Goal: Task Accomplishment & Management: Manage account settings

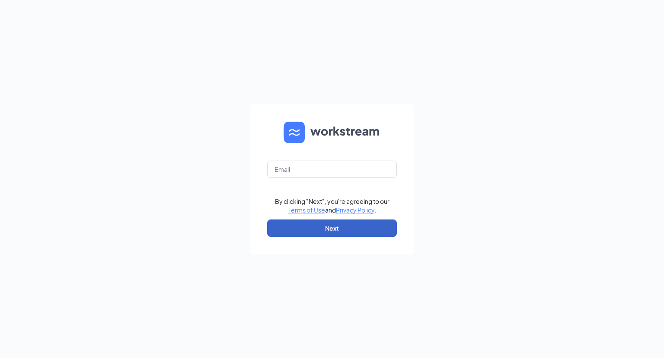
click at [318, 224] on button "Next" at bounding box center [332, 227] width 130 height 17
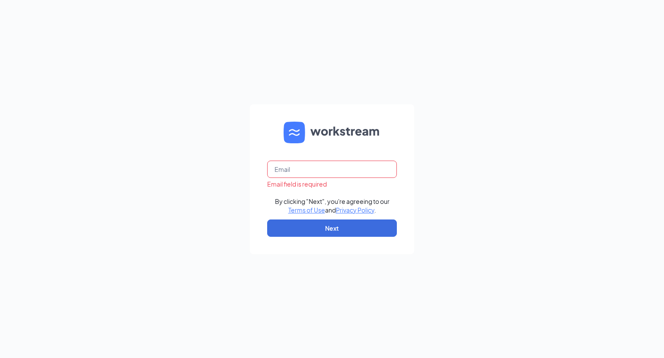
click at [315, 168] on input "text" at bounding box center [332, 168] width 130 height 17
type input "pixie"
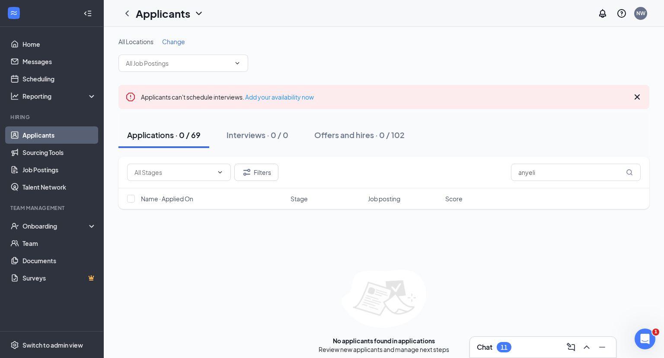
scroll to position [5, 0]
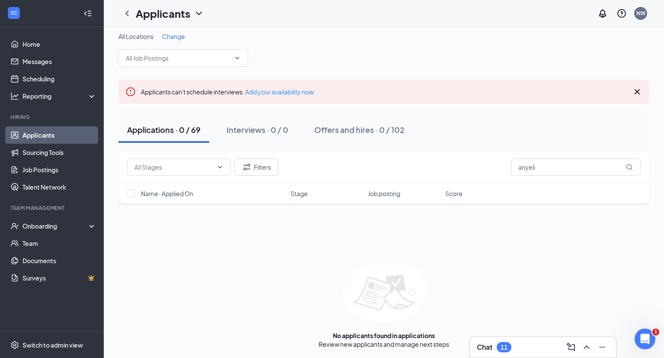
type input "anyeli"
click at [534, 347] on div "Chat 11" at bounding box center [543, 347] width 132 height 14
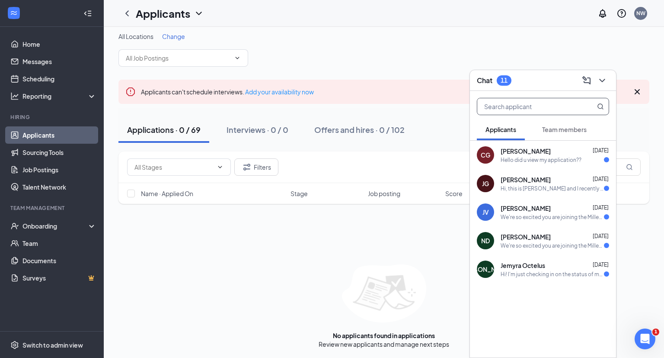
click at [554, 112] on input "text" at bounding box center [528, 106] width 102 height 16
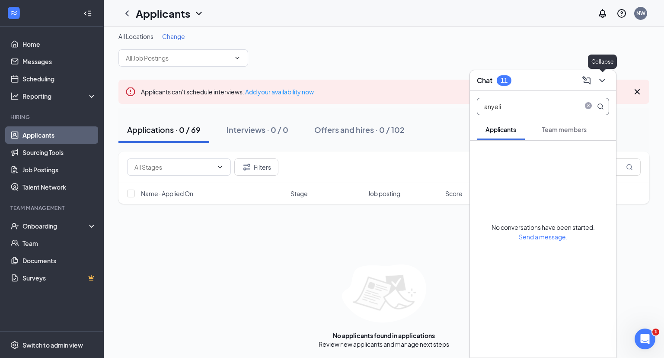
type input "anyeli"
click at [603, 81] on icon "ChevronDown" at bounding box center [602, 80] width 6 height 3
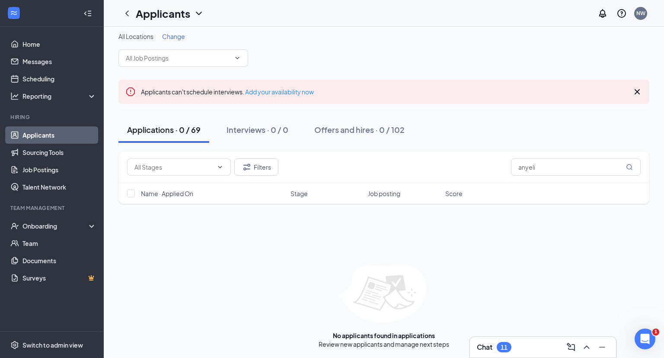
click at [637, 89] on icon "Cross" at bounding box center [637, 91] width 10 height 10
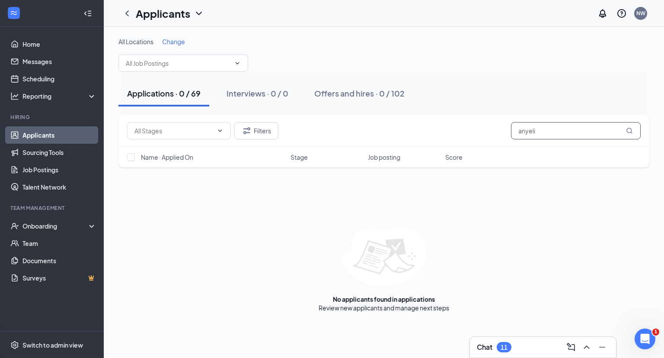
click at [543, 136] on input "anyeli" at bounding box center [576, 130] width 130 height 17
type input "a"
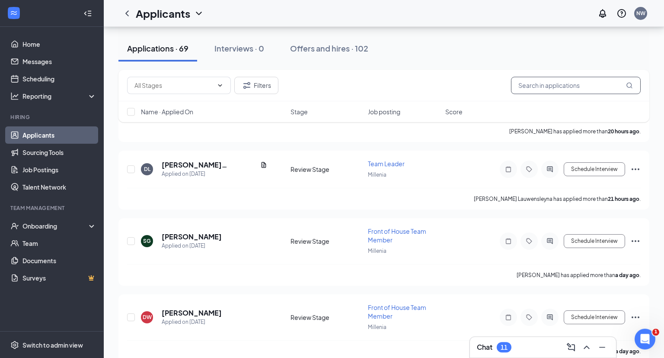
scroll to position [279, 0]
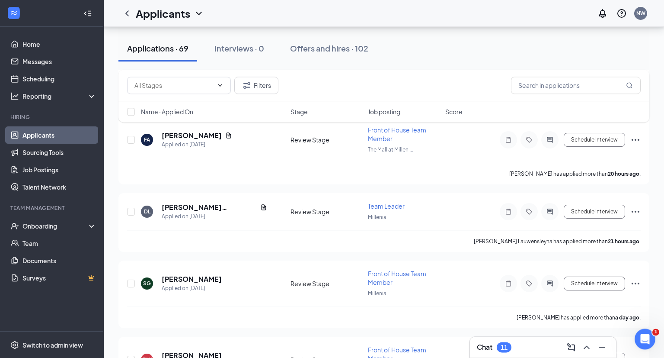
click at [200, 16] on icon "ChevronDown" at bounding box center [199, 13] width 10 height 10
click at [188, 61] on link "Archived applicants" at bounding box center [187, 57] width 93 height 9
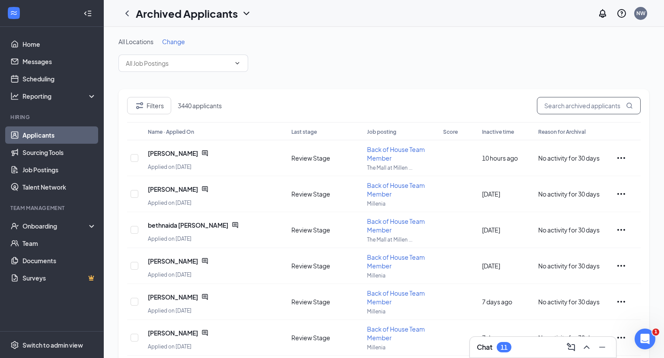
click at [565, 109] on input "text" at bounding box center [589, 105] width 104 height 17
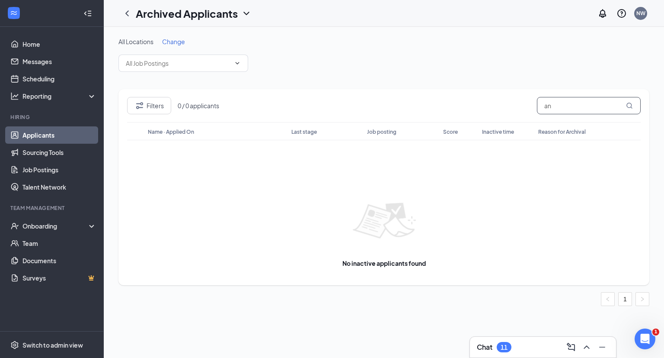
type input "a"
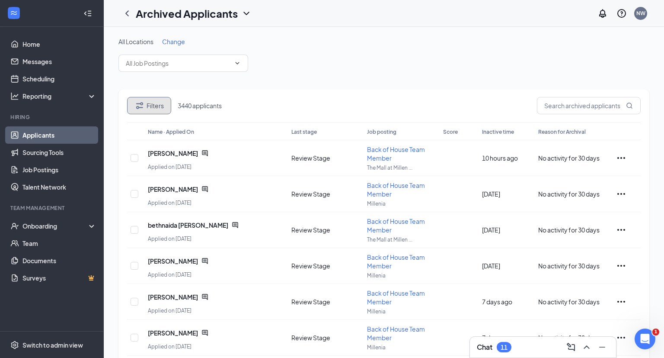
click at [155, 108] on button "Filters" at bounding box center [149, 105] width 44 height 17
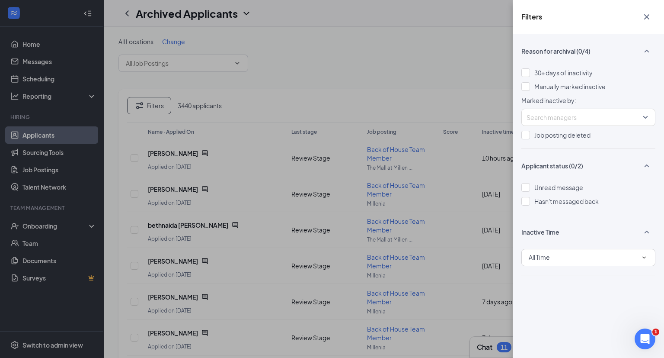
click at [648, 13] on icon "Cross" at bounding box center [647, 17] width 10 height 10
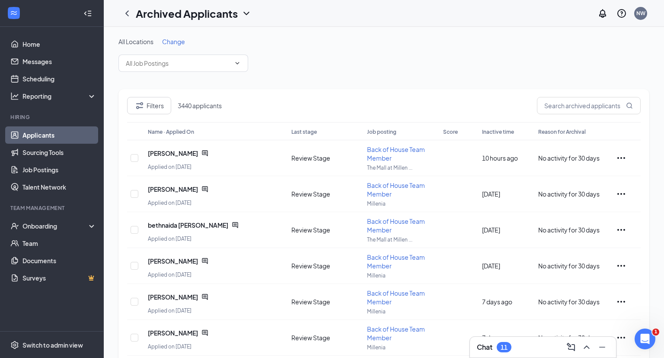
click at [207, 21] on div "Archived Applicants" at bounding box center [184, 13] width 133 height 17
click at [245, 13] on icon "ChevronDown" at bounding box center [246, 13] width 6 height 3
click at [195, 41] on link "Applicants" at bounding box center [187, 37] width 93 height 9
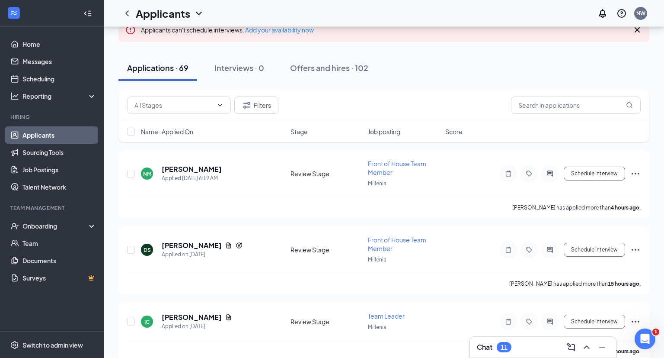
scroll to position [68, 0]
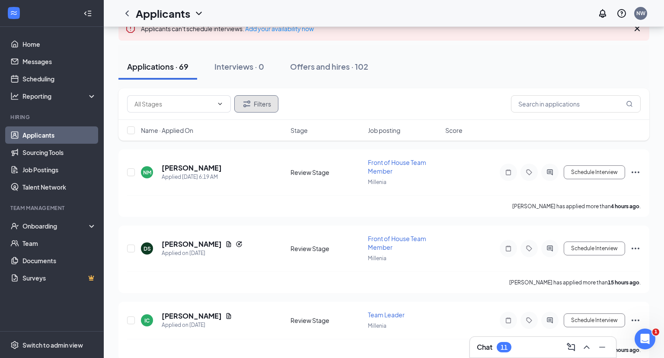
click at [261, 102] on button "Filters" at bounding box center [256, 103] width 44 height 17
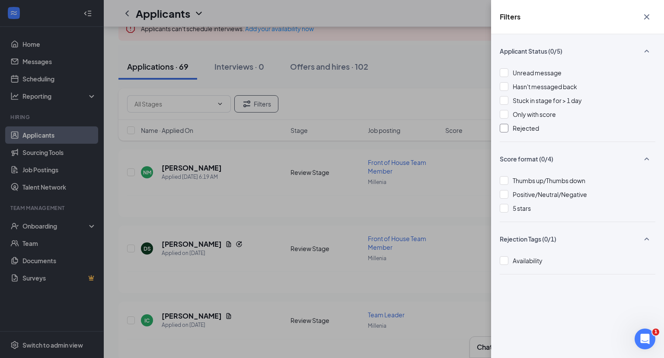
click at [503, 128] on div at bounding box center [504, 128] width 9 height 9
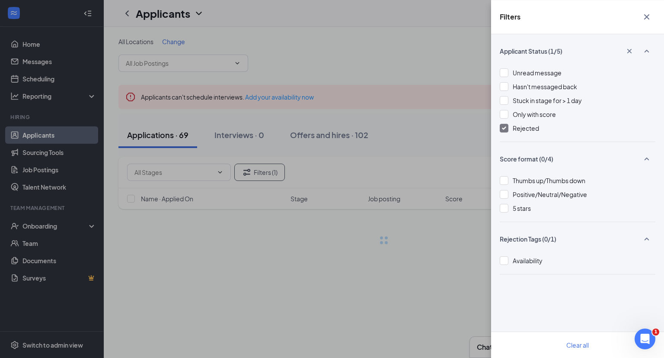
click at [450, 44] on div "Filters Applicant Status (1/5) Unread message Hasn't messaged back Stuck in sta…" at bounding box center [332, 179] width 664 height 358
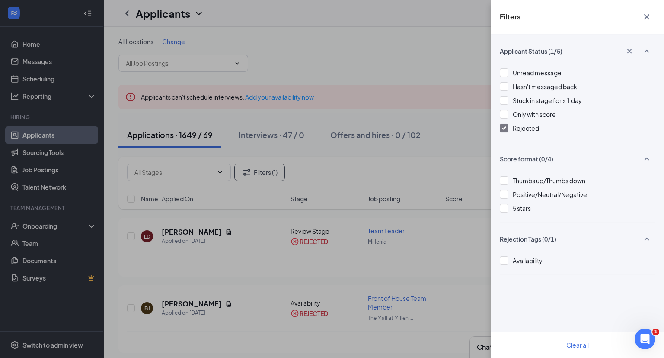
click at [358, 54] on div "Filters Applicant Status (1/5) Unread message Hasn't messaged back Stuck in sta…" at bounding box center [332, 179] width 664 height 358
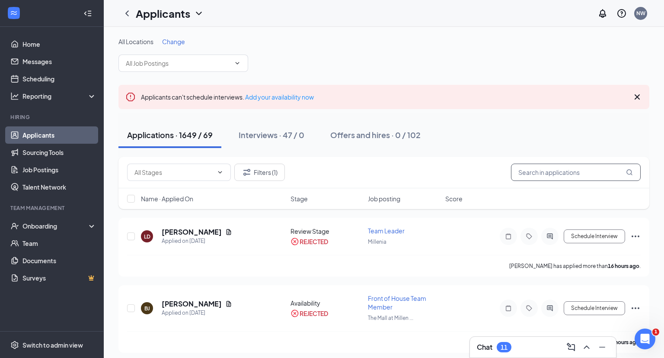
click at [559, 172] on input "text" at bounding box center [576, 171] width 130 height 17
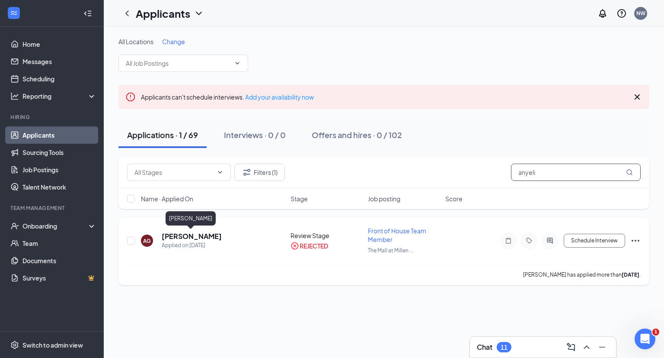
type input "anyeli"
click at [200, 238] on h5 "[PERSON_NAME]" at bounding box center [192, 236] width 60 height 10
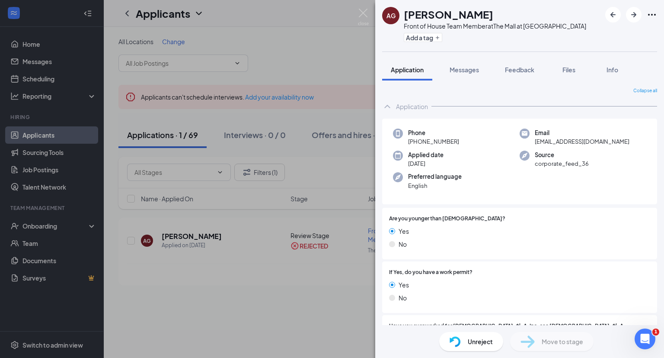
click at [462, 334] on div "Unreject" at bounding box center [471, 341] width 64 height 19
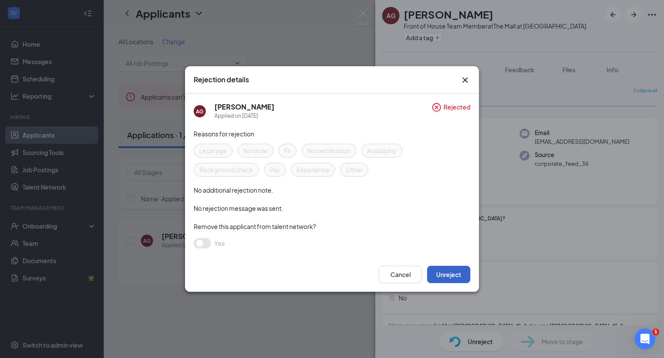
click at [454, 279] on button "Unreject" at bounding box center [448, 273] width 43 height 17
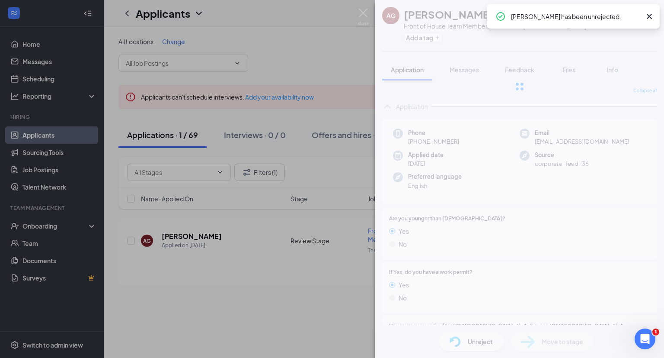
click at [306, 302] on div "AG [PERSON_NAME] Front of House Team Member at The Mall at [GEOGRAPHIC_DATA] Ad…" at bounding box center [332, 179] width 664 height 358
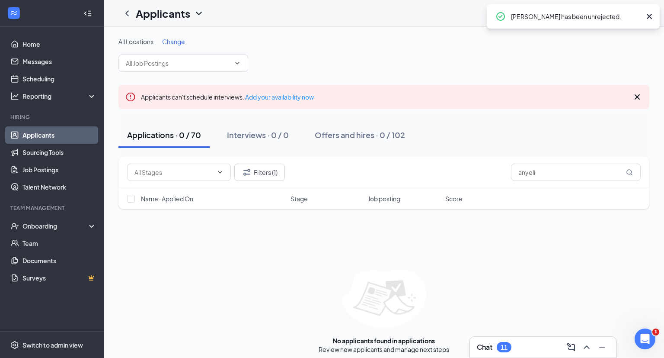
click at [635, 239] on div "Filters (1) anyeli Name · Applied On Stage Job posting Score No applicants foun…" at bounding box center [383, 254] width 531 height 197
click at [557, 172] on input "anyeli" at bounding box center [576, 171] width 130 height 17
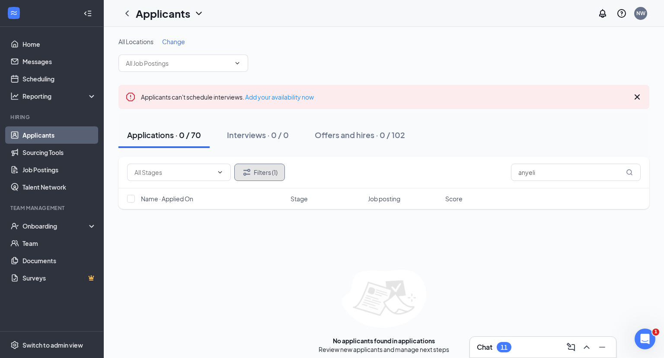
click at [268, 179] on button "Filters (1)" at bounding box center [259, 171] width 51 height 17
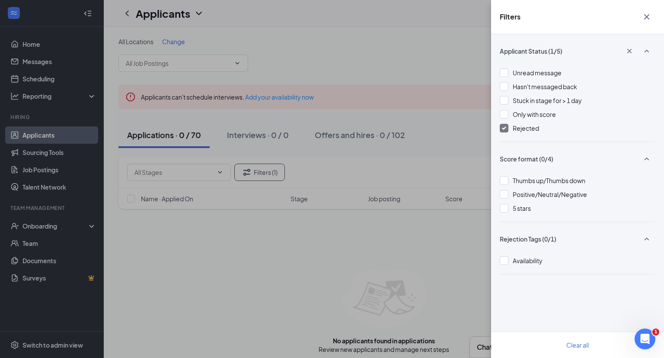
click at [507, 126] on div at bounding box center [504, 128] width 9 height 9
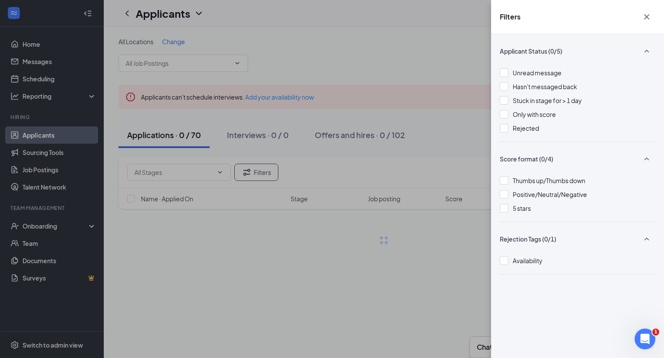
click at [302, 96] on div "Filters Applicant Status (0/5) Unread message Hasn't messaged back Stuck in sta…" at bounding box center [332, 179] width 664 height 358
click at [283, 283] on div "Filters Applicant Status (0/5) Unread message Hasn't messaged back Stuck in sta…" at bounding box center [332, 179] width 664 height 358
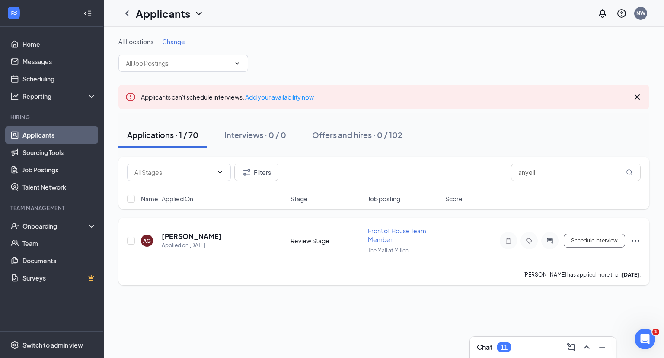
click at [639, 238] on icon "Ellipses" at bounding box center [635, 240] width 10 height 10
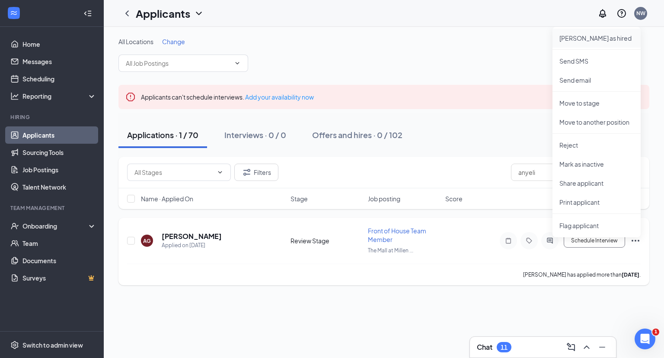
click at [594, 35] on p "[PERSON_NAME] as hired" at bounding box center [596, 38] width 74 height 9
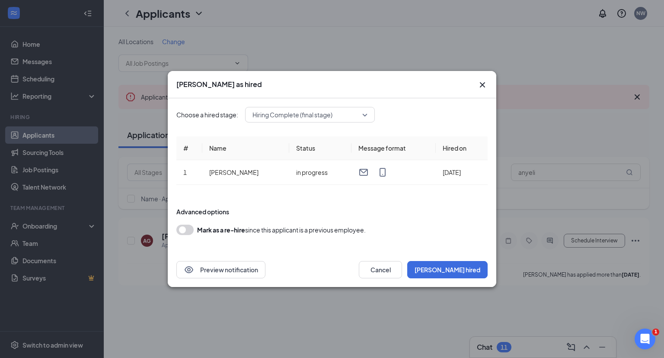
click at [36, 231] on div "[PERSON_NAME] as hired [PERSON_NAME] a hired stage: Hiring Complete (final stag…" at bounding box center [332, 179] width 664 height 358
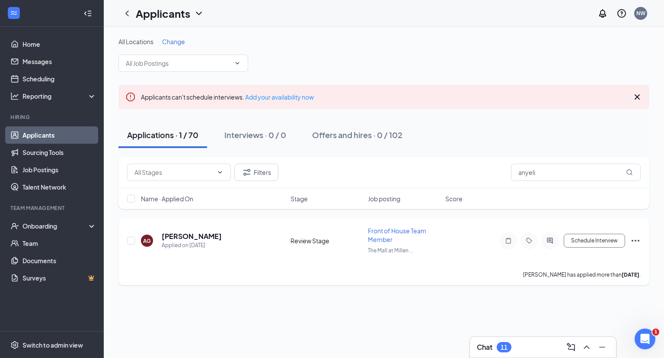
click at [636, 239] on icon "Ellipses" at bounding box center [636, 240] width 8 height 2
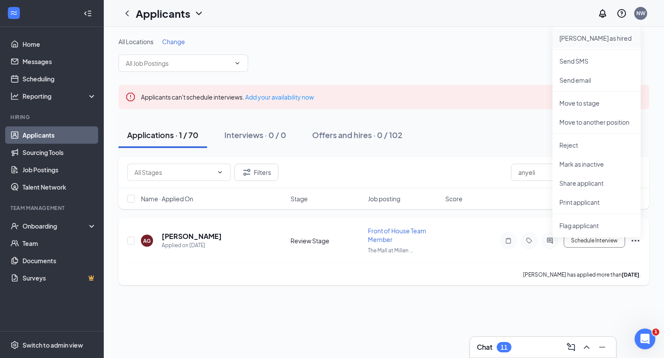
click at [602, 39] on p "[PERSON_NAME] as hired" at bounding box center [596, 38] width 74 height 9
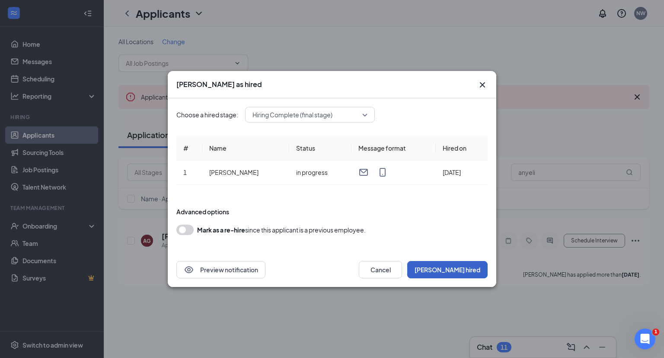
click at [454, 277] on button "[PERSON_NAME] hired" at bounding box center [447, 269] width 80 height 17
click at [231, 169] on td "[PERSON_NAME]" at bounding box center [245, 172] width 87 height 25
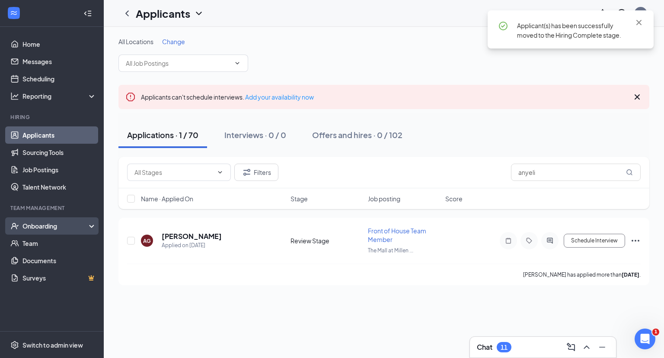
click at [42, 226] on div "Onboarding" at bounding box center [55, 225] width 67 height 9
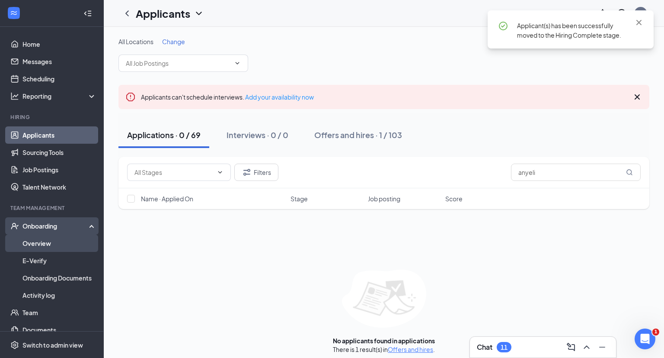
click at [54, 245] on link "Overview" at bounding box center [59, 242] width 74 height 17
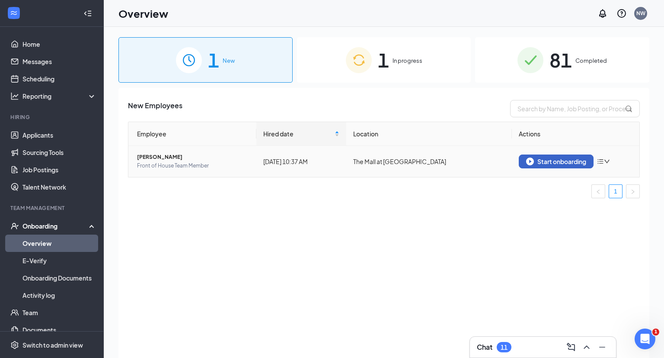
click at [559, 162] on div "Start onboarding" at bounding box center [556, 161] width 60 height 8
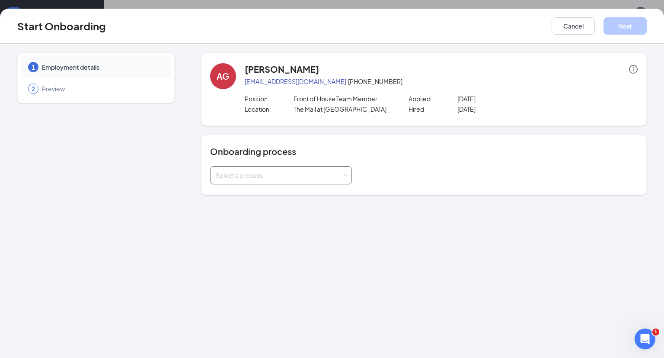
click at [267, 172] on div "Select a process" at bounding box center [279, 175] width 127 height 9
click at [233, 207] on span "FOH Team Member Onboarding" at bounding box center [258, 208] width 90 height 8
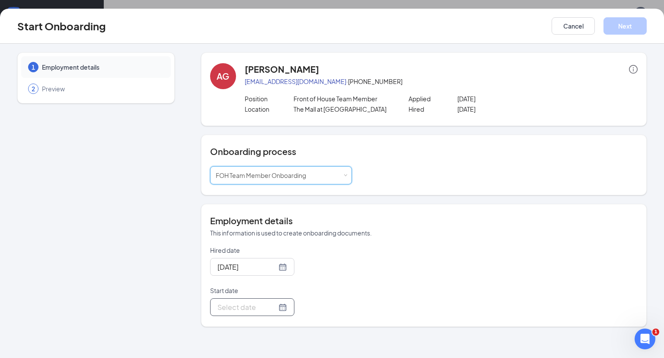
click at [239, 302] on input "Start date" at bounding box center [246, 306] width 59 height 11
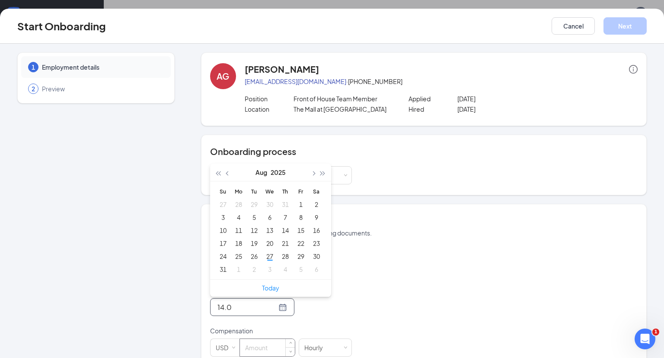
type input "14.0"
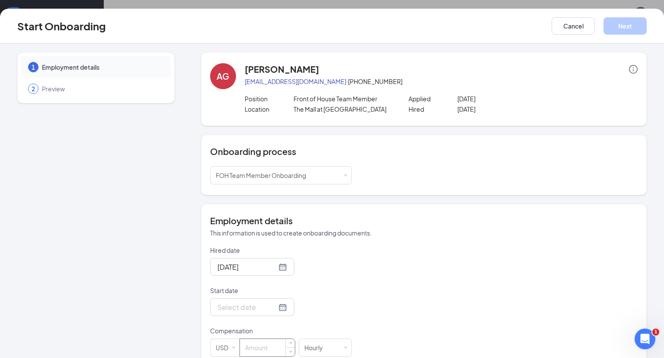
click at [267, 347] on input at bounding box center [267, 346] width 55 height 17
click at [248, 306] on input "Start date" at bounding box center [246, 306] width 59 height 11
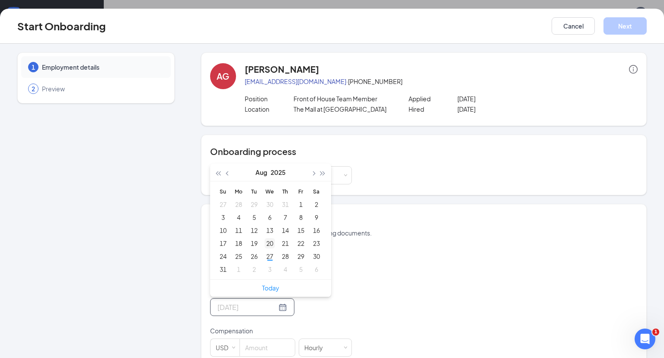
type input "[DATE]"
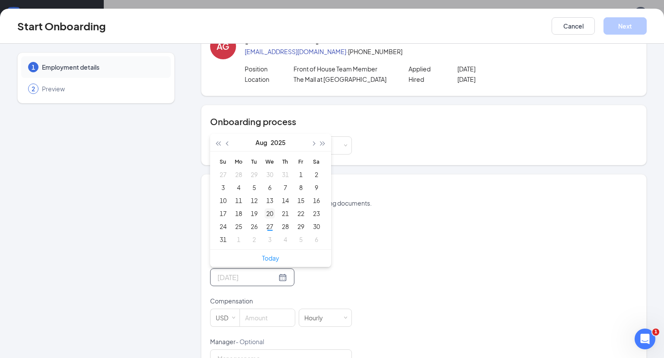
scroll to position [30, 0]
type input "[DATE]"
click at [312, 141] on span "button" at bounding box center [313, 143] width 4 height 4
type input "[DATE]"
click at [236, 173] on div "1" at bounding box center [238, 174] width 10 height 10
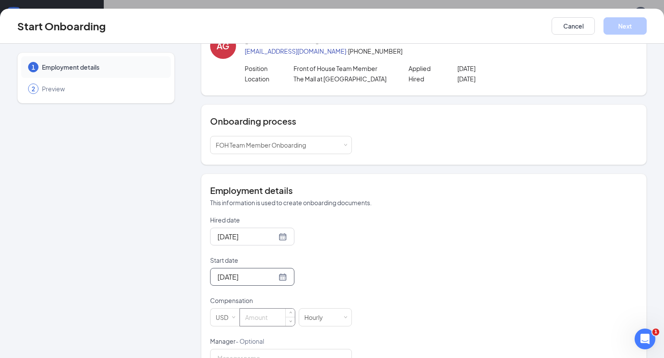
click at [264, 318] on input at bounding box center [267, 316] width 55 height 17
click at [262, 280] on input "Start date" at bounding box center [246, 276] width 59 height 11
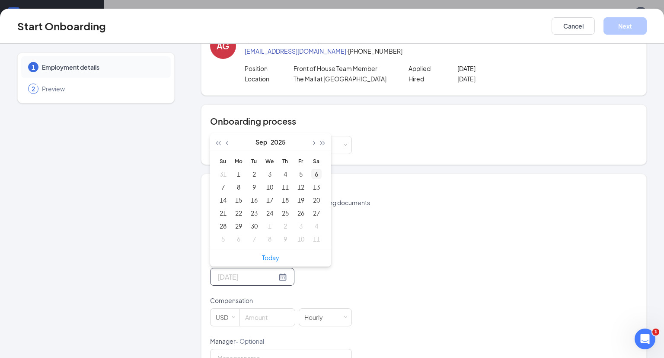
type input "[DATE]"
click at [269, 175] on div "3" at bounding box center [270, 174] width 10 height 10
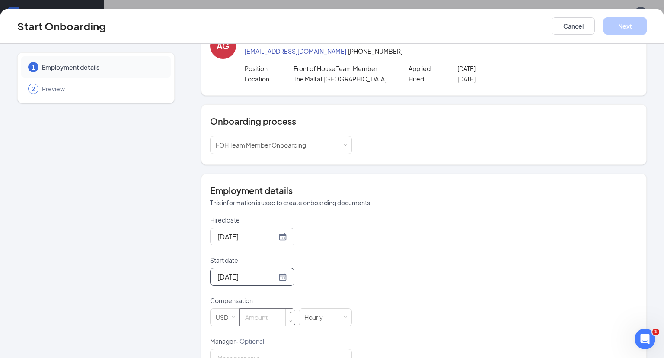
click at [273, 319] on input at bounding box center [267, 316] width 55 height 17
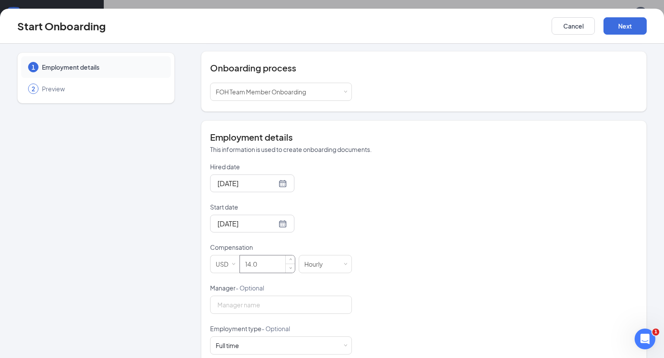
scroll to position [99, 0]
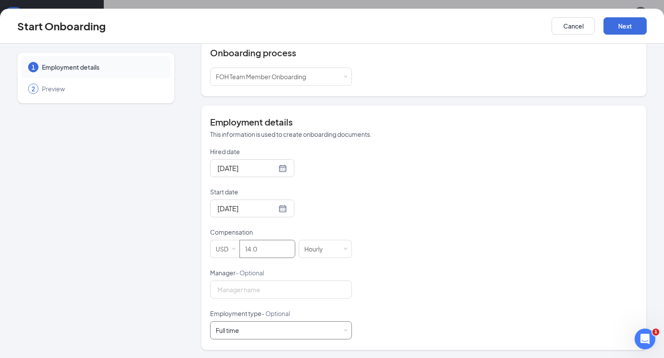
type input "14"
click at [288, 331] on div "Full time Works 30+ hours per week and is reasonably expected to work" at bounding box center [281, 329] width 131 height 17
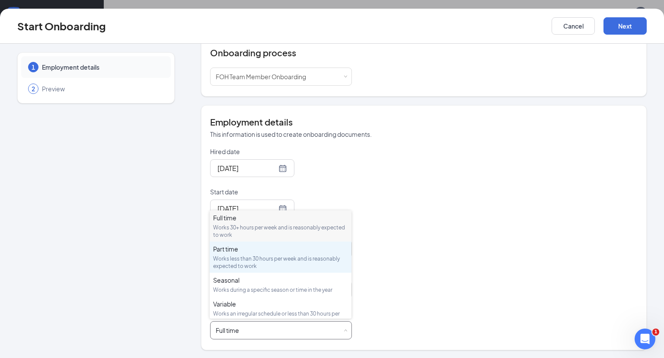
click at [274, 247] on div "Part time" at bounding box center [280, 248] width 135 height 9
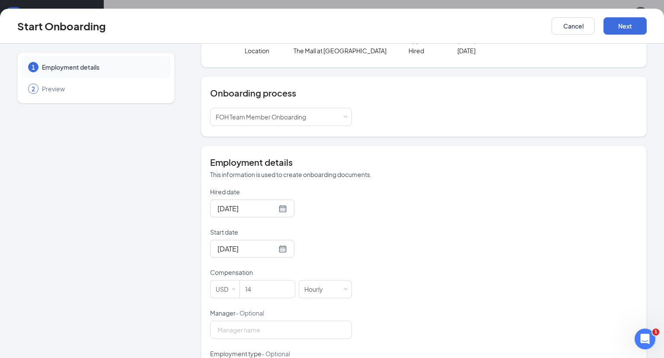
scroll to position [0, 0]
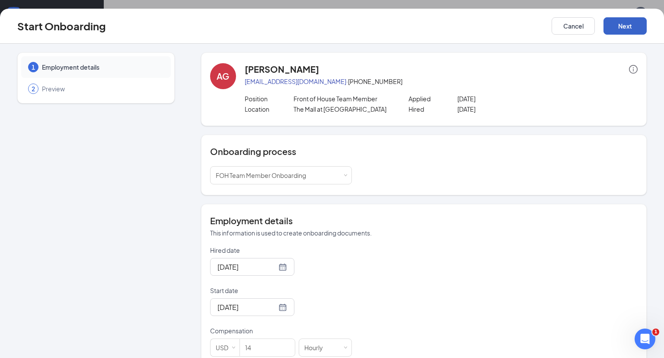
click at [612, 32] on button "Next" at bounding box center [624, 25] width 43 height 17
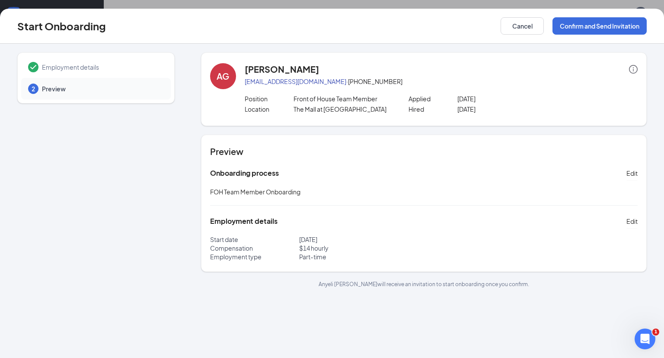
click at [527, 250] on div at bounding box center [531, 248] width 214 height 26
click at [585, 22] on button "Confirm and Send Invitation" at bounding box center [599, 25] width 94 height 17
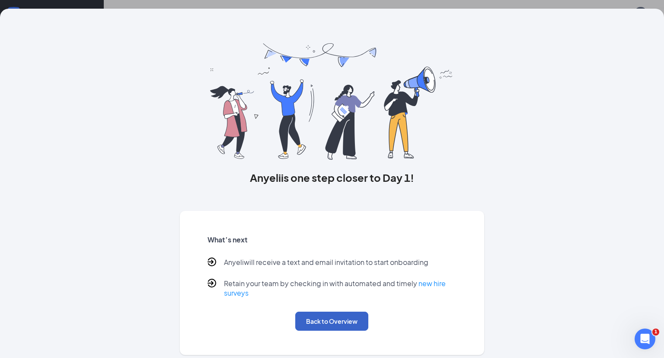
click at [342, 322] on button "Back to Overview" at bounding box center [331, 320] width 73 height 19
